Goal: Check status: Check status

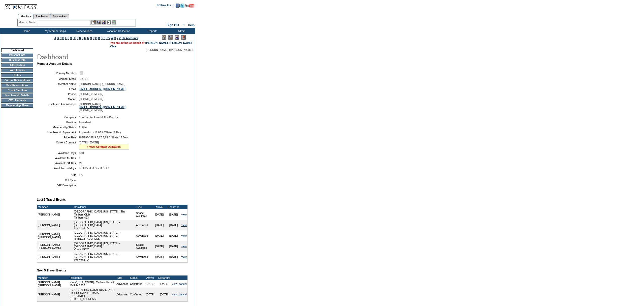
click at [98, 148] on link "» View Contract Utilization" at bounding box center [104, 146] width 34 height 3
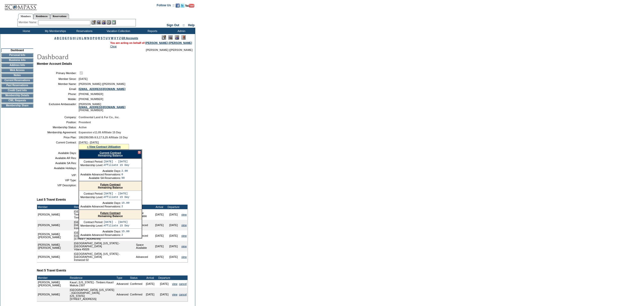
click at [101, 154] on link "Current Contract" at bounding box center [110, 152] width 21 height 3
click at [138, 154] on div at bounding box center [139, 152] width 3 height 3
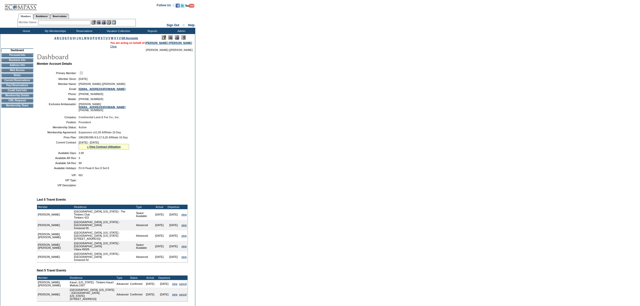
click at [95, 149] on div "» View Contract Utilization" at bounding box center [104, 147] width 50 height 6
drag, startPoint x: 99, startPoint y: 154, endPoint x: 104, endPoint y: 159, distance: 7.9
click at [99, 148] on link "» View Contract Utilization" at bounding box center [104, 146] width 34 height 3
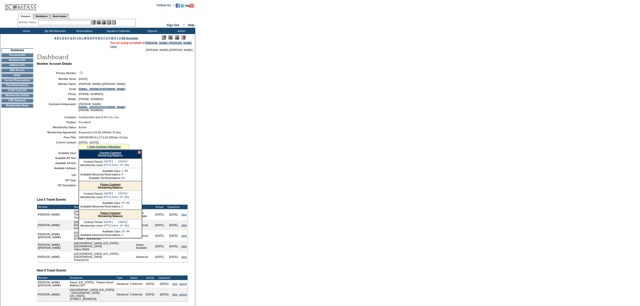
click at [106, 154] on link "Current Contract" at bounding box center [110, 152] width 21 height 3
drag, startPoint x: 108, startPoint y: 159, endPoint x: 153, endPoint y: 158, distance: 44.4
click at [108, 154] on link "Current Contract" at bounding box center [110, 152] width 21 height 3
click at [295, 135] on form "Follow Us ::" at bounding box center [320, 174] width 640 height 348
click at [20, 32] on td "Home" at bounding box center [25, 31] width 29 height 6
